Goal: Information Seeking & Learning: Learn about a topic

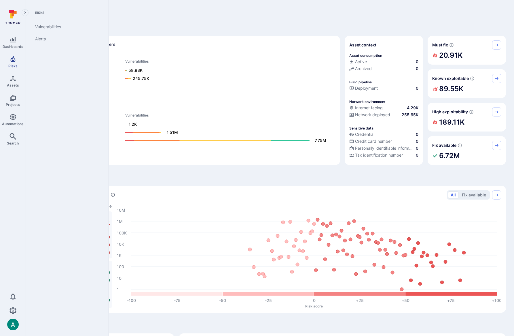
click at [17, 62] on link "Risks" at bounding box center [13, 61] width 26 height 17
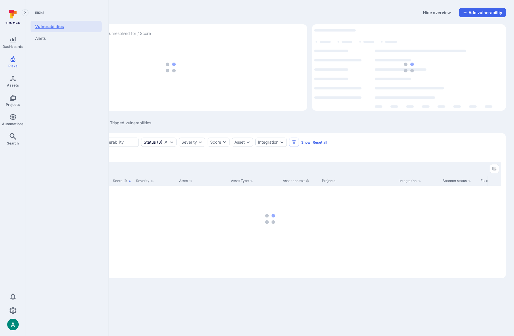
click at [48, 23] on link "Vulnerabilities" at bounding box center [66, 27] width 71 height 12
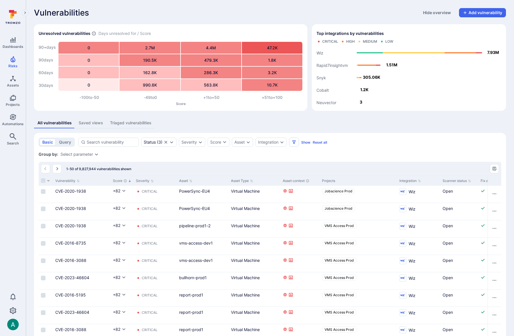
drag, startPoint x: 214, startPoint y: 157, endPoint x: 414, endPoint y: 161, distance: 200.3
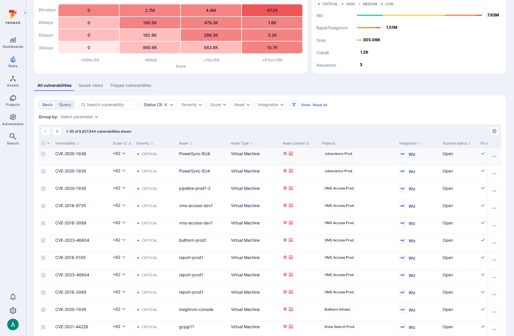
scroll to position [43, 0]
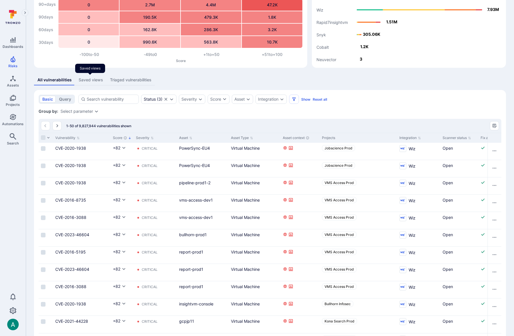
click at [94, 82] on div "Saved views" at bounding box center [91, 80] width 24 height 6
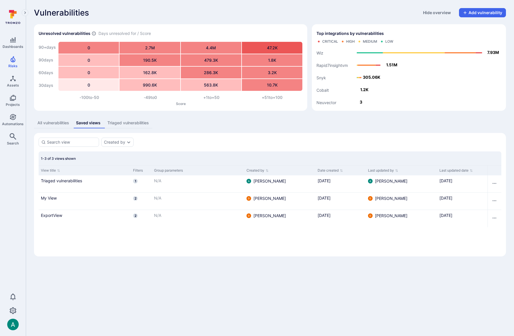
click at [56, 125] on div "All vulnerabilities" at bounding box center [53, 123] width 32 height 6
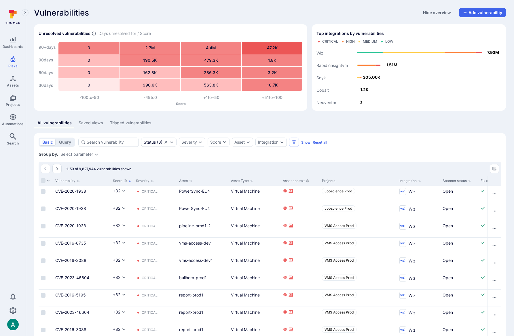
scroll to position [1, 0]
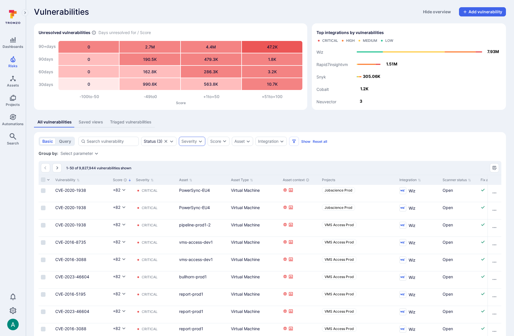
click at [192, 143] on div "Severity" at bounding box center [189, 141] width 16 height 5
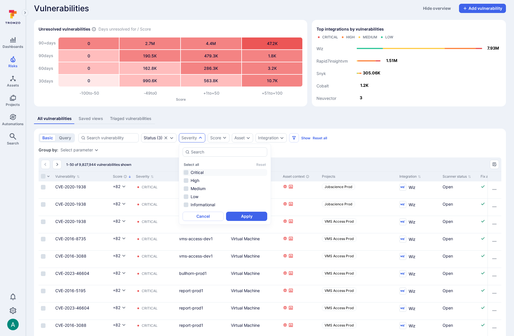
click at [198, 171] on li "Critical" at bounding box center [225, 172] width 85 height 7
drag, startPoint x: 196, startPoint y: 181, endPoint x: 199, endPoint y: 182, distance: 3.4
click at [196, 181] on li "High" at bounding box center [225, 179] width 85 height 7
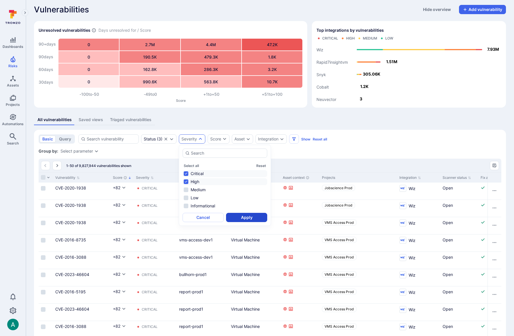
scroll to position [3, 0]
click at [242, 218] on button "Apply" at bounding box center [246, 216] width 41 height 9
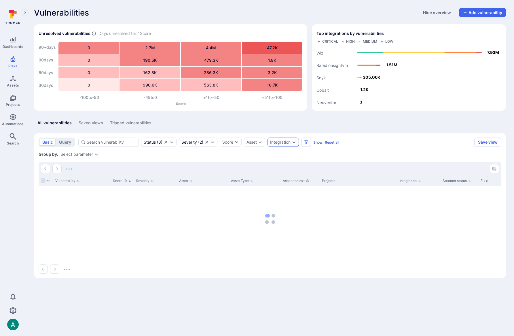
click at [279, 142] on div "Integration" at bounding box center [280, 142] width 20 height 5
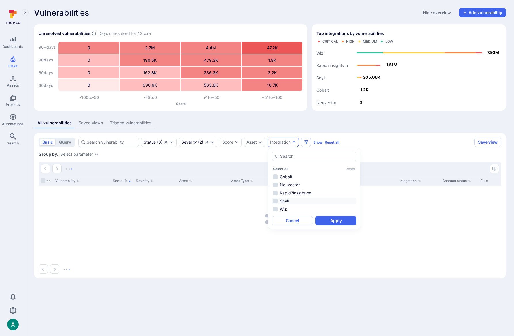
click at [284, 202] on li "Snyk" at bounding box center [314, 200] width 85 height 7
click at [336, 222] on button "Apply" at bounding box center [335, 220] width 41 height 9
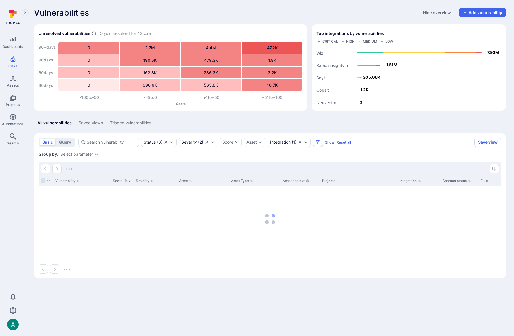
click at [410, 126] on div "All vulnerabilities Saved views Triaged vulnerabilities" at bounding box center [270, 123] width 472 height 11
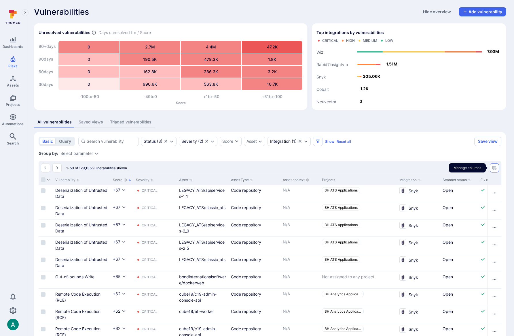
scroll to position [2, 0]
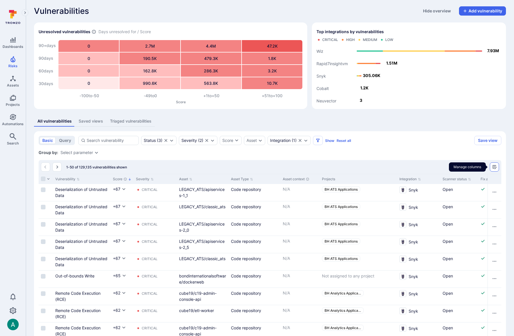
click at [495, 169] on button "Manage columns" at bounding box center [494, 166] width 9 height 9
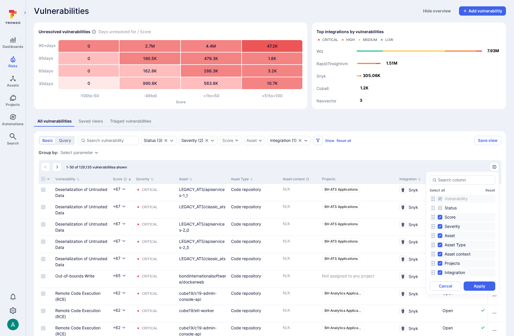
click at [441, 226] on input "Severity" at bounding box center [440, 226] width 5 height 5
checkbox input "false"
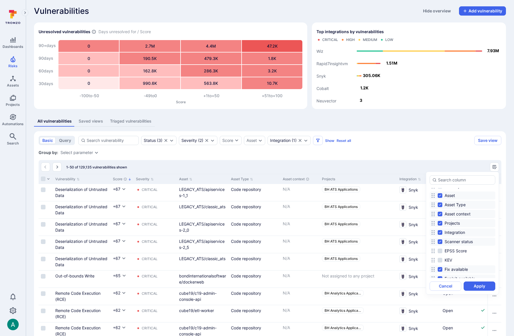
scroll to position [41, 0]
click at [443, 250] on label "EPSS Score" at bounding box center [453, 250] width 30 height 7
click at [442, 250] on input "EPSS Score" at bounding box center [440, 250] width 5 height 5
checkbox input "true"
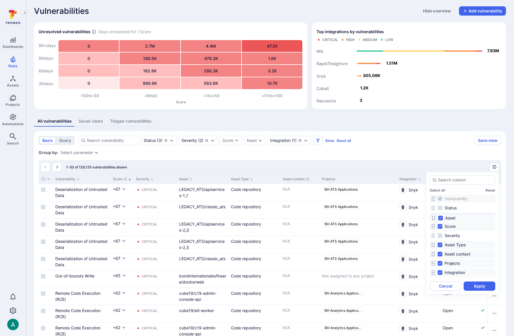
drag, startPoint x: 433, startPoint y: 236, endPoint x: 434, endPoint y: 219, distance: 17.6
click at [434, 219] on icon at bounding box center [434, 217] width 5 height 5
click at [479, 286] on button "Apply" at bounding box center [480, 285] width 32 height 9
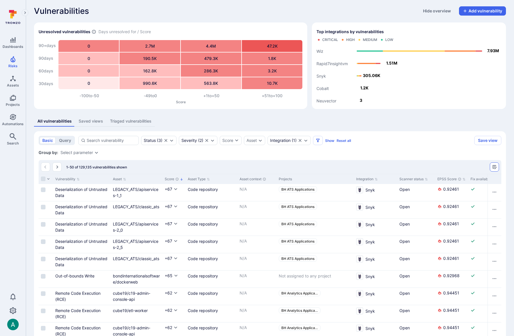
click at [493, 168] on icon "Manage columns" at bounding box center [494, 166] width 5 height 5
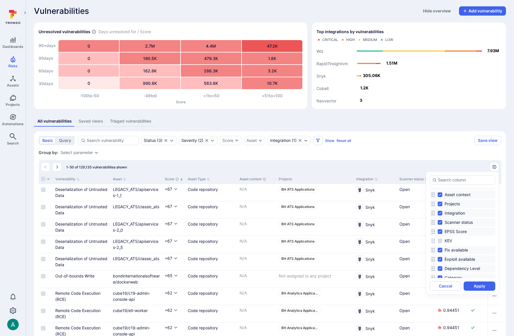
scroll to position [63, 0]
click at [449, 285] on button "Cancel" at bounding box center [446, 285] width 32 height 9
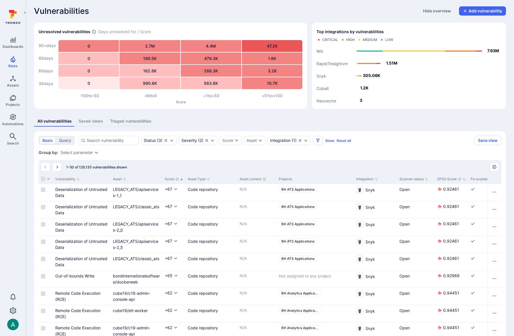
click at [86, 152] on div "Select parameter" at bounding box center [76, 152] width 33 height 5
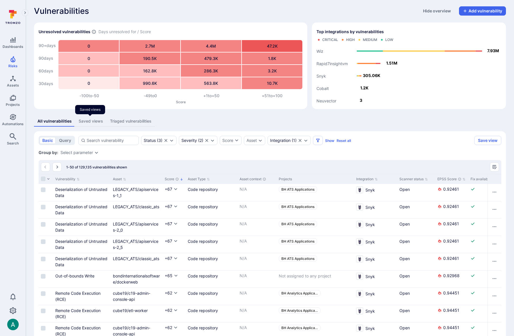
click at [87, 120] on div "Saved views" at bounding box center [91, 121] width 24 height 6
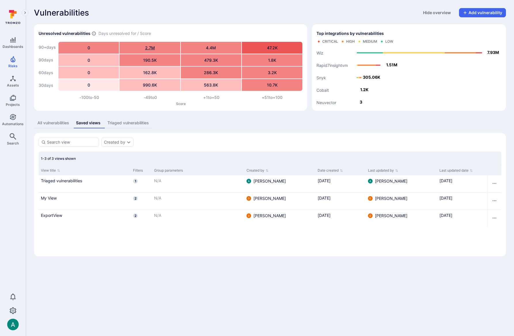
drag, startPoint x: 52, startPoint y: 198, endPoint x: 155, endPoint y: 43, distance: 186.2
click at [52, 198] on link "My View" at bounding box center [85, 198] width 88 height 6
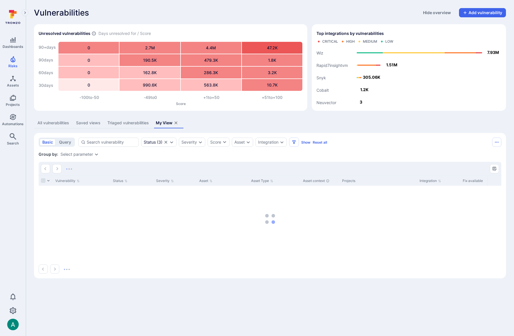
click at [32, 37] on div "Unresolved vulnerabilities Days unresolved for / Score 90+ days 90 days 60 days…" at bounding box center [168, 65] width 278 height 91
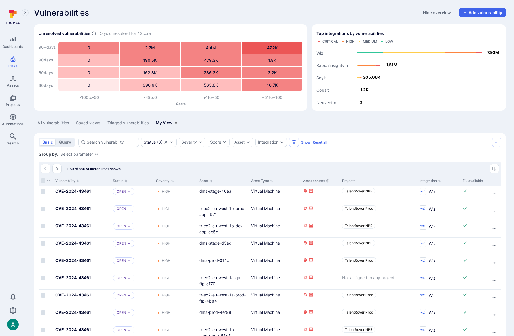
scroll to position [1, 0]
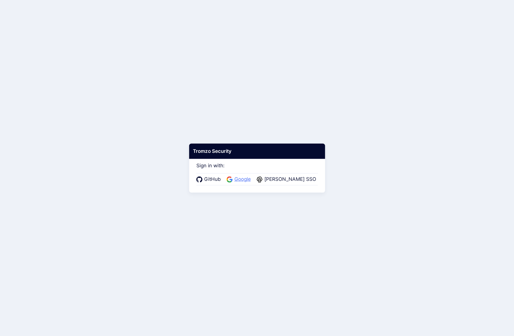
click at [245, 179] on span "Google" at bounding box center [243, 178] width 20 height 7
